Goal: Task Accomplishment & Management: Complete application form

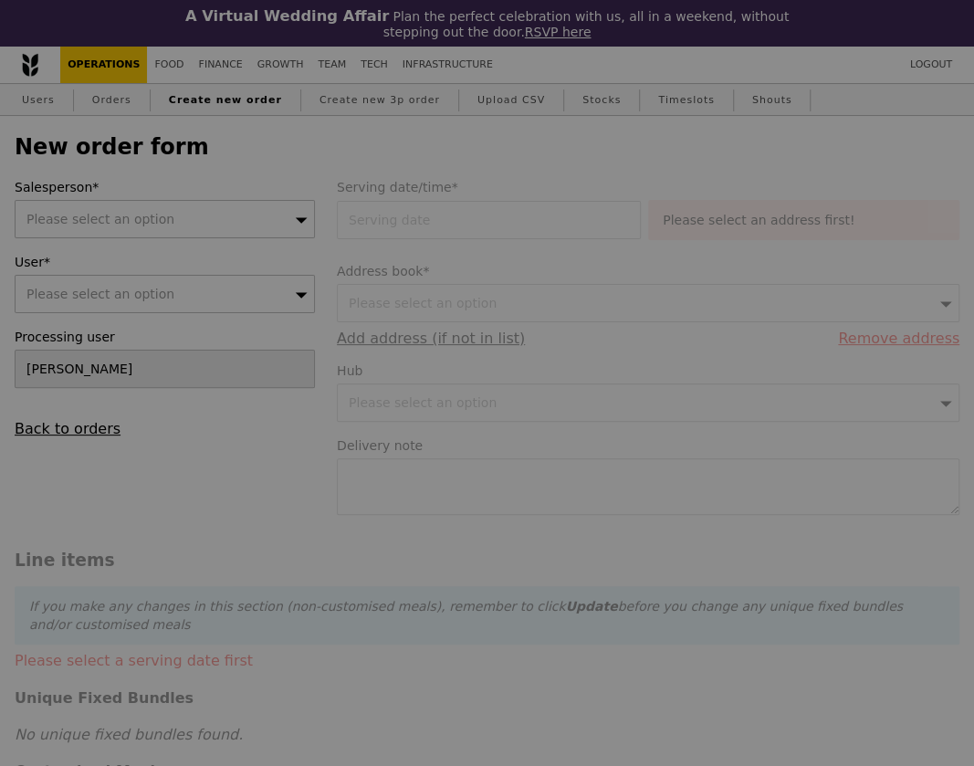
type input "Confirm"
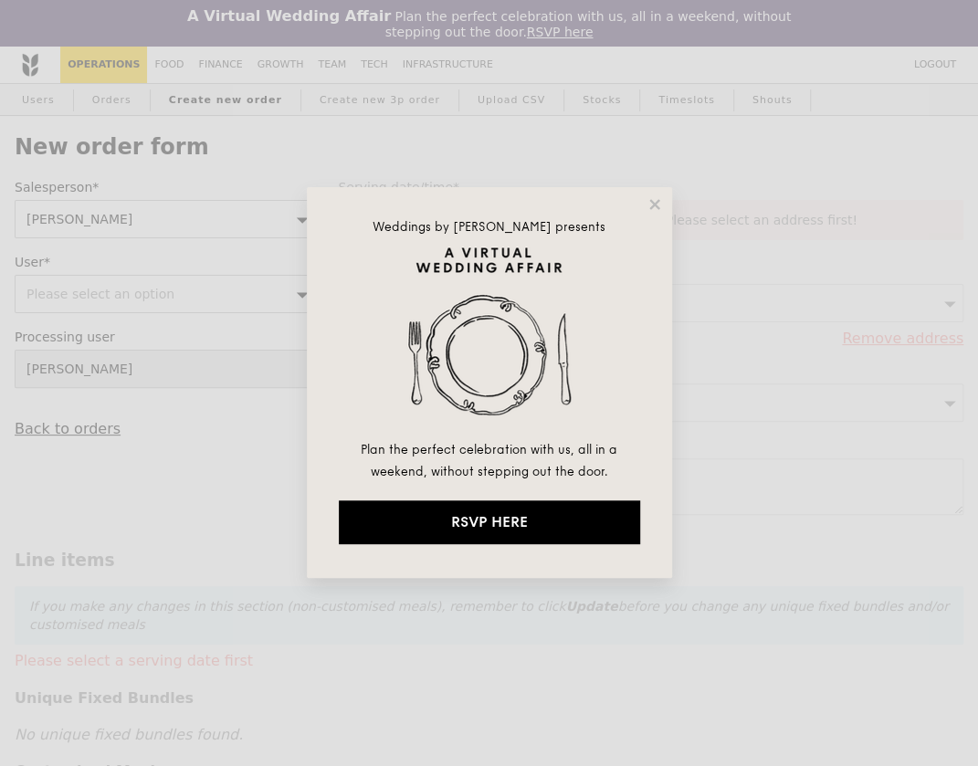
click at [663, 204] on div "Weddings by [PERSON_NAME] presents Plan the perfect celebration with us, all in…" at bounding box center [489, 382] width 365 height 391
click at [654, 202] on icon at bounding box center [654, 204] width 16 height 16
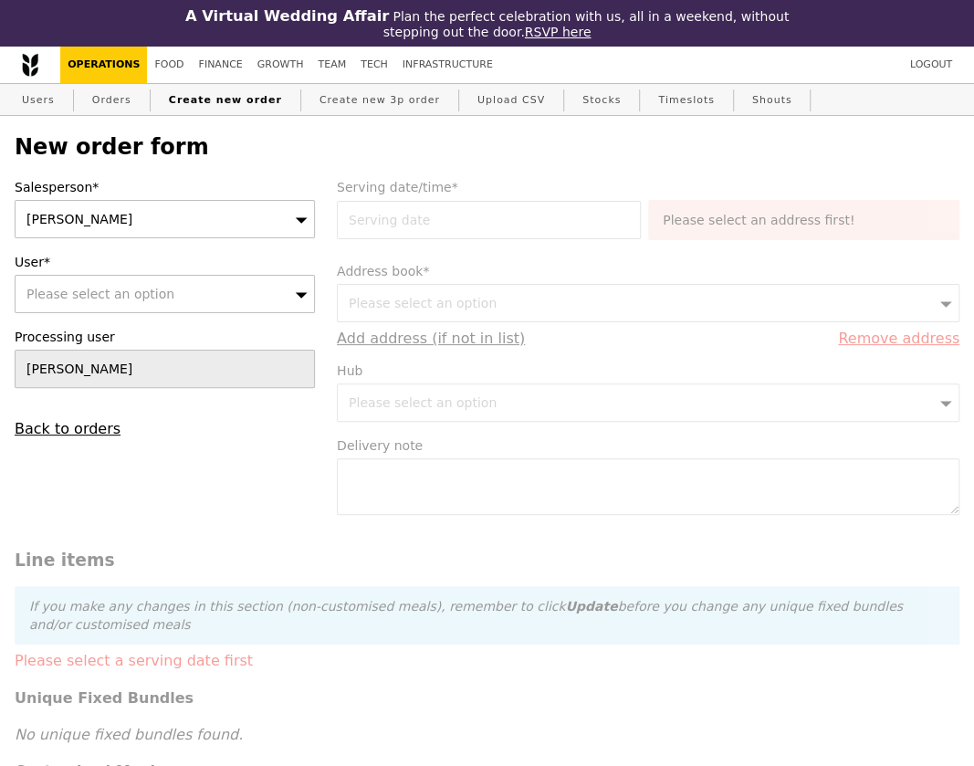
click at [44, 313] on div "Salesperson* [PERSON_NAME] User* Please select an option Processing user [PERSO…" at bounding box center [165, 307] width 322 height 259
click at [54, 300] on span "Please select an option" at bounding box center [100, 294] width 148 height 15
type input "[PERSON_NAME]"
type input "Confirm"
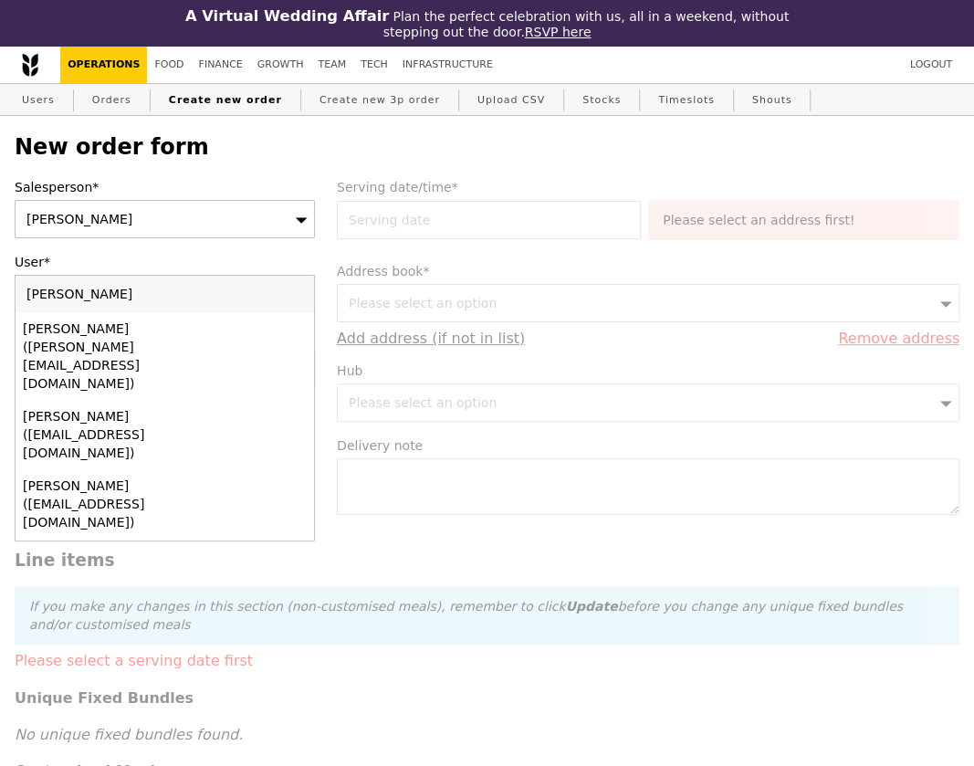
drag, startPoint x: 109, startPoint y: 301, endPoint x: 33, endPoint y: 295, distance: 76.0
click at [33, 295] on input "[PERSON_NAME]" at bounding box center [165, 294] width 299 height 37
type input "S"
paste input "[PERSON_NAME][EMAIL_ADDRESS][DOMAIN_NAME]"
type input "[PERSON_NAME][EMAIL_ADDRESS][DOMAIN_NAME]"
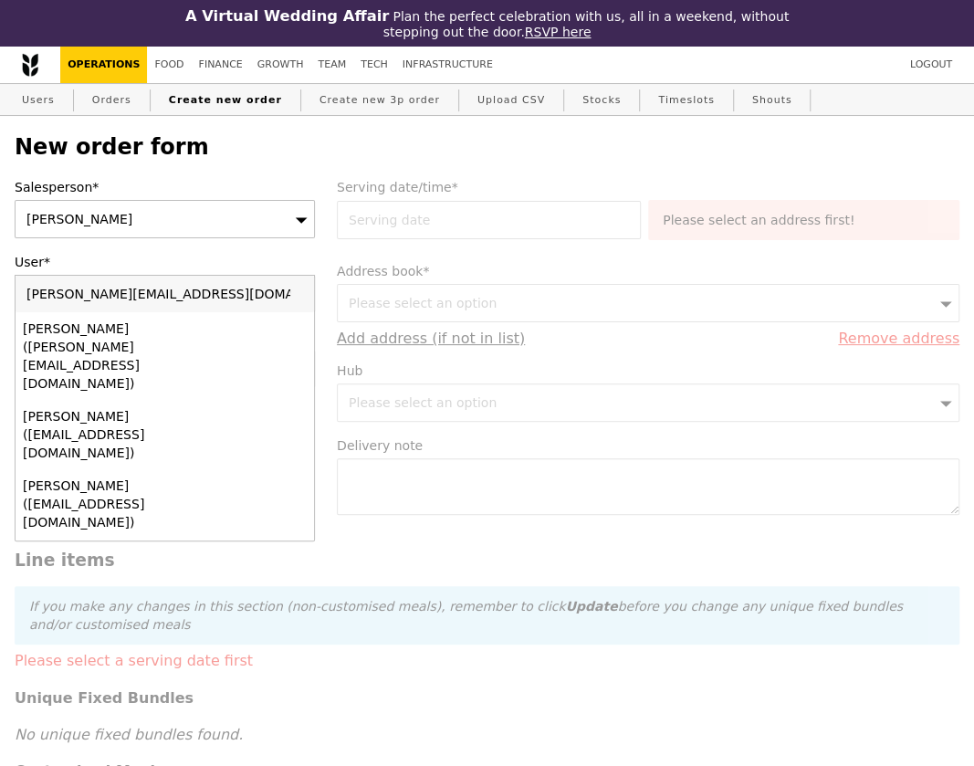
type input "Confirm"
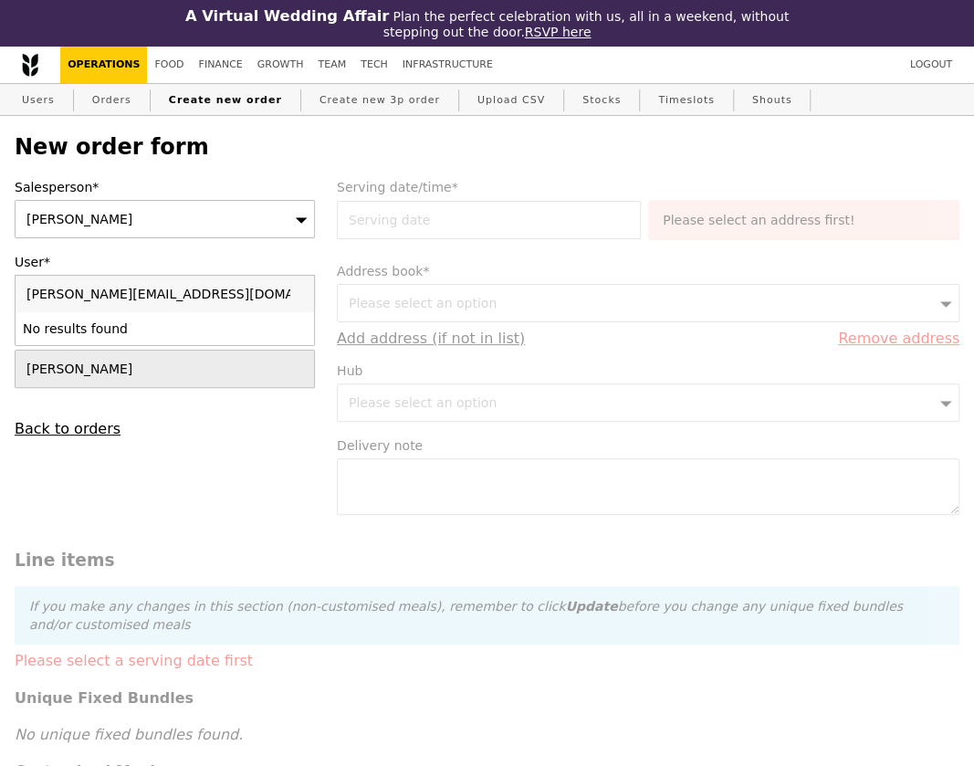
type input "[PERSON_NAME][EMAIL_ADDRESS][DOMAIN_NAME]"
click at [214, 259] on label "User*" at bounding box center [165, 262] width 300 height 18
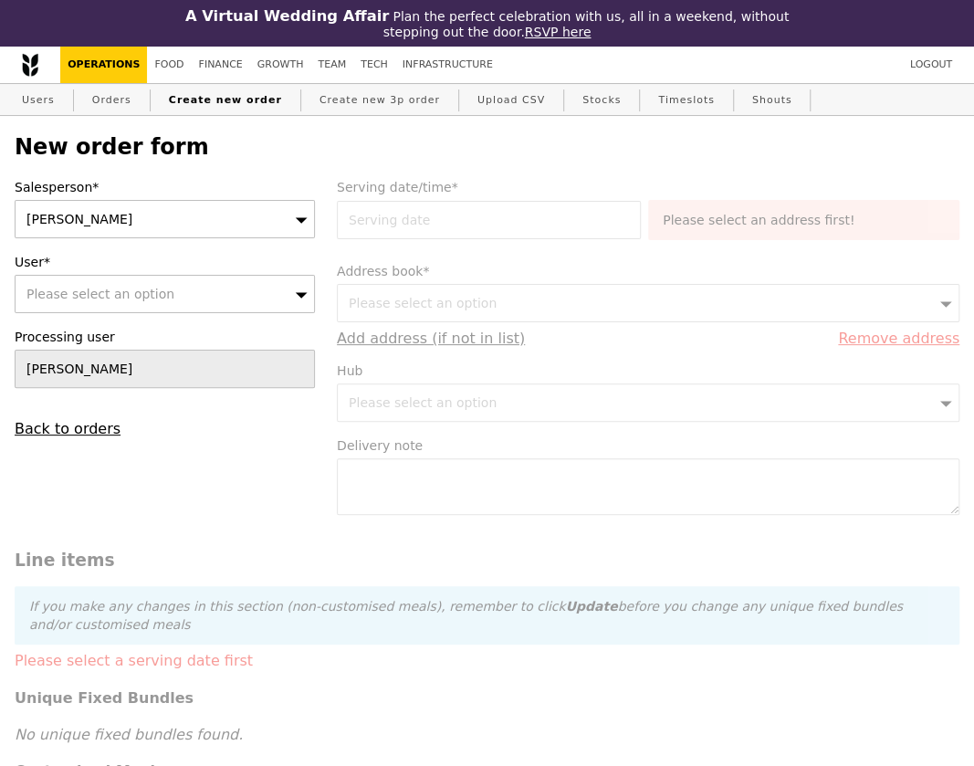
click at [93, 299] on span "Please select an option" at bounding box center [100, 294] width 148 height 15
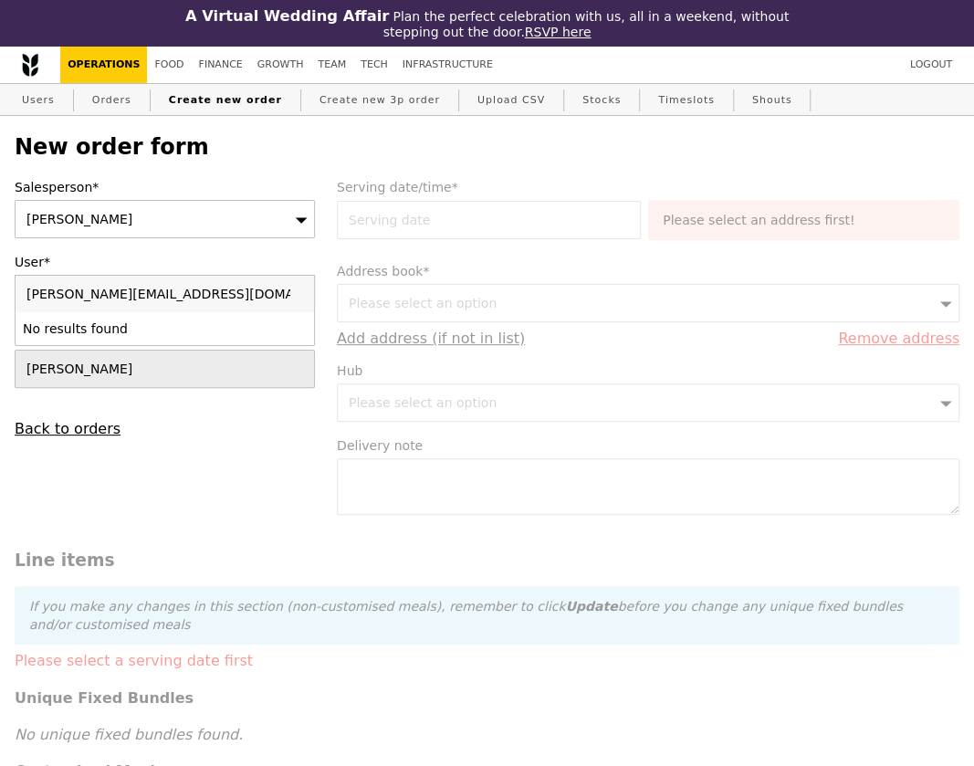
type input "[PERSON_NAME][EMAIL_ADDRESS]_[EMAIL_ADDRESS][DOMAIN_NAME]"
type input "Confirm"
type input "[PERSON_NAME][EMAIL_ADDRESS][DOMAIN_NAME]"
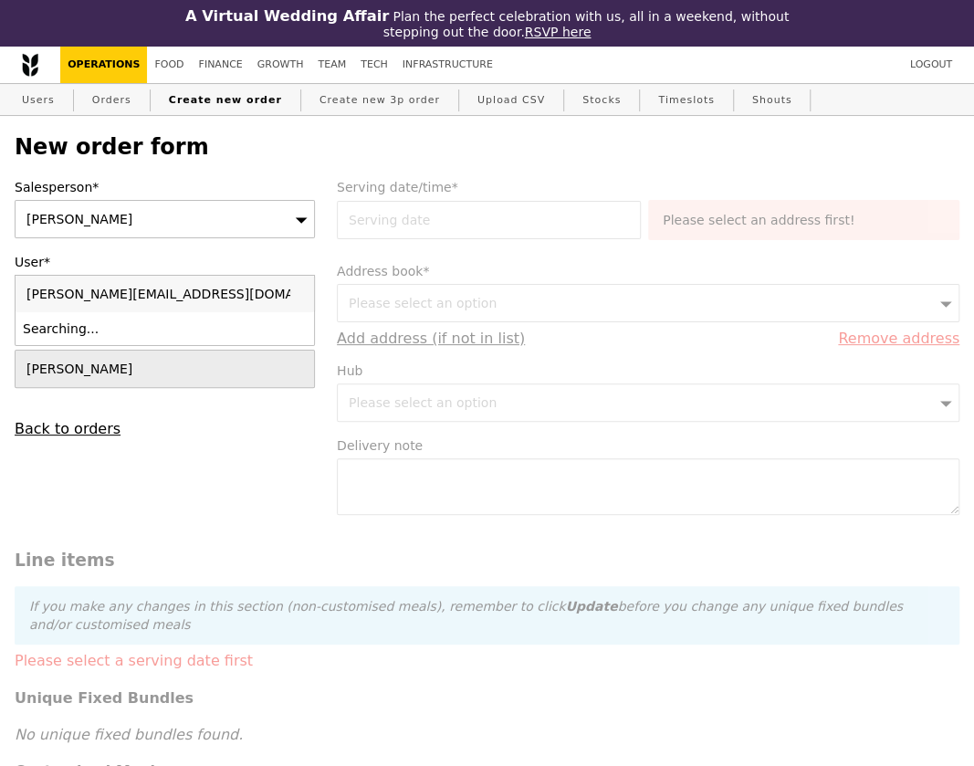
type input "Confirm"
click at [298, 292] on input "[PERSON_NAME][EMAIL_ADDRESS][DOMAIN_NAME]" at bounding box center [165, 294] width 299 height 37
type input "[PERSON_NAME][EMAIL_ADDRESS][DOMAIN_NAME]"
type input "Confirm"
type input "[PERSON_NAME][EMAIL_ADDRESS][DOMAIN_NAME]"
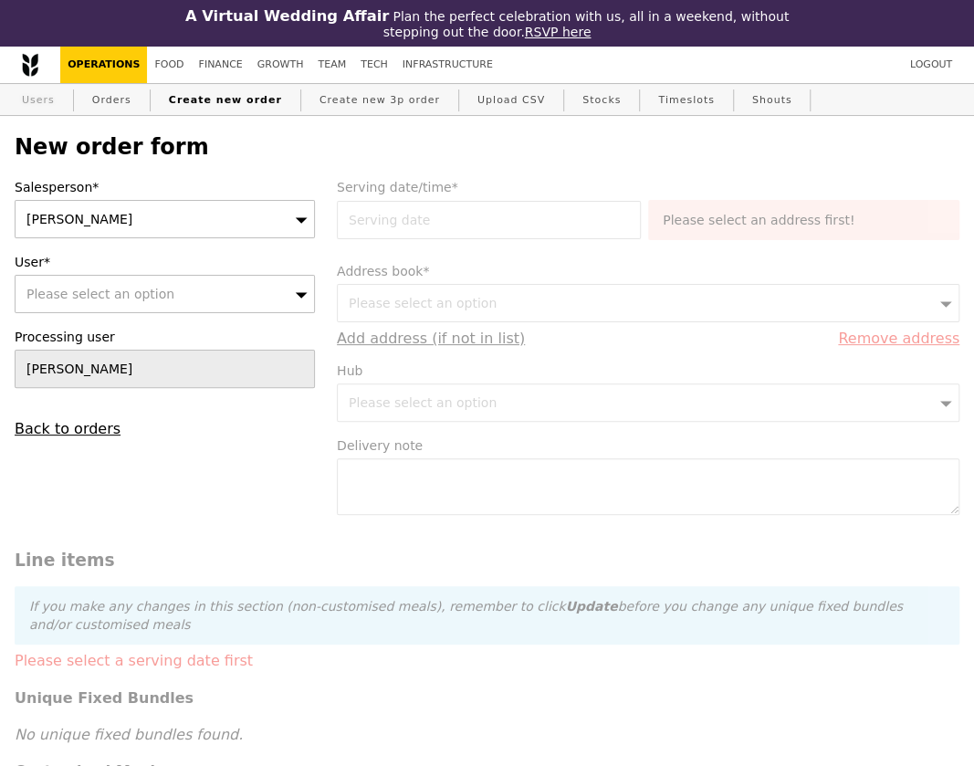
click at [30, 91] on link "Users" at bounding box center [38, 100] width 47 height 33
